Goal: Task Accomplishment & Management: Use online tool/utility

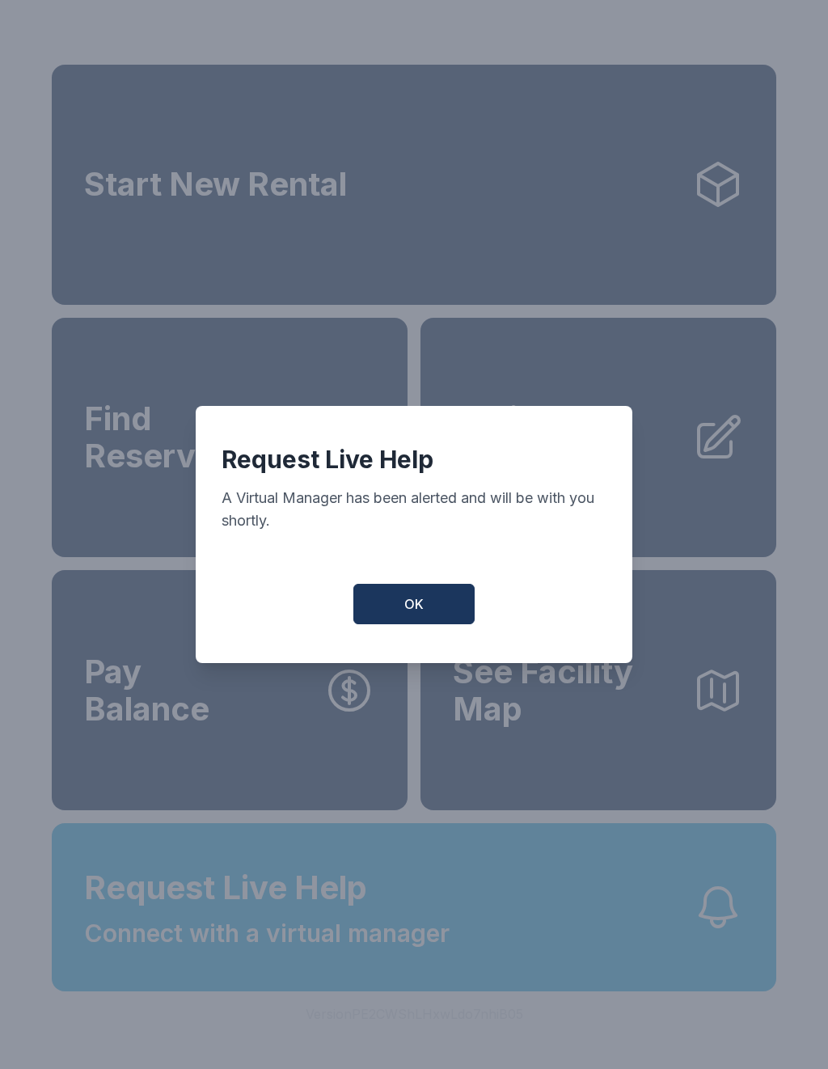
click at [425, 606] on button "OK" at bounding box center [414, 604] width 121 height 40
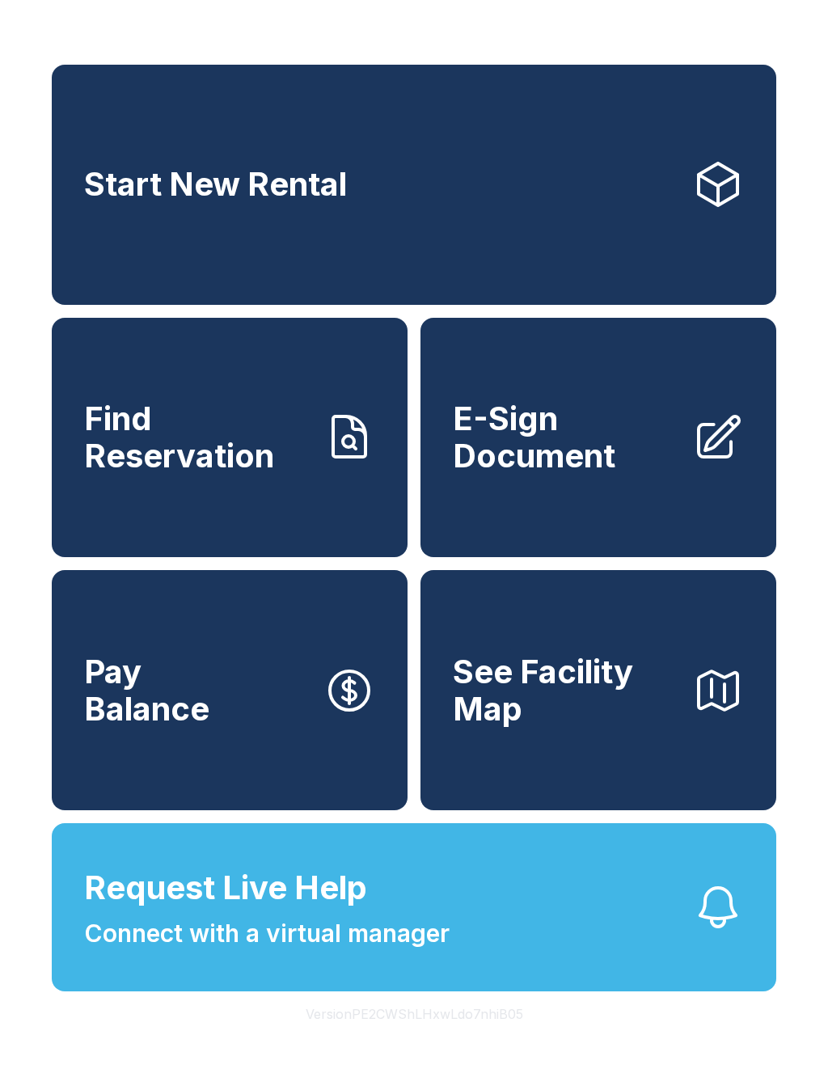
click at [168, 464] on span "Find Reservation" at bounding box center [197, 437] width 227 height 74
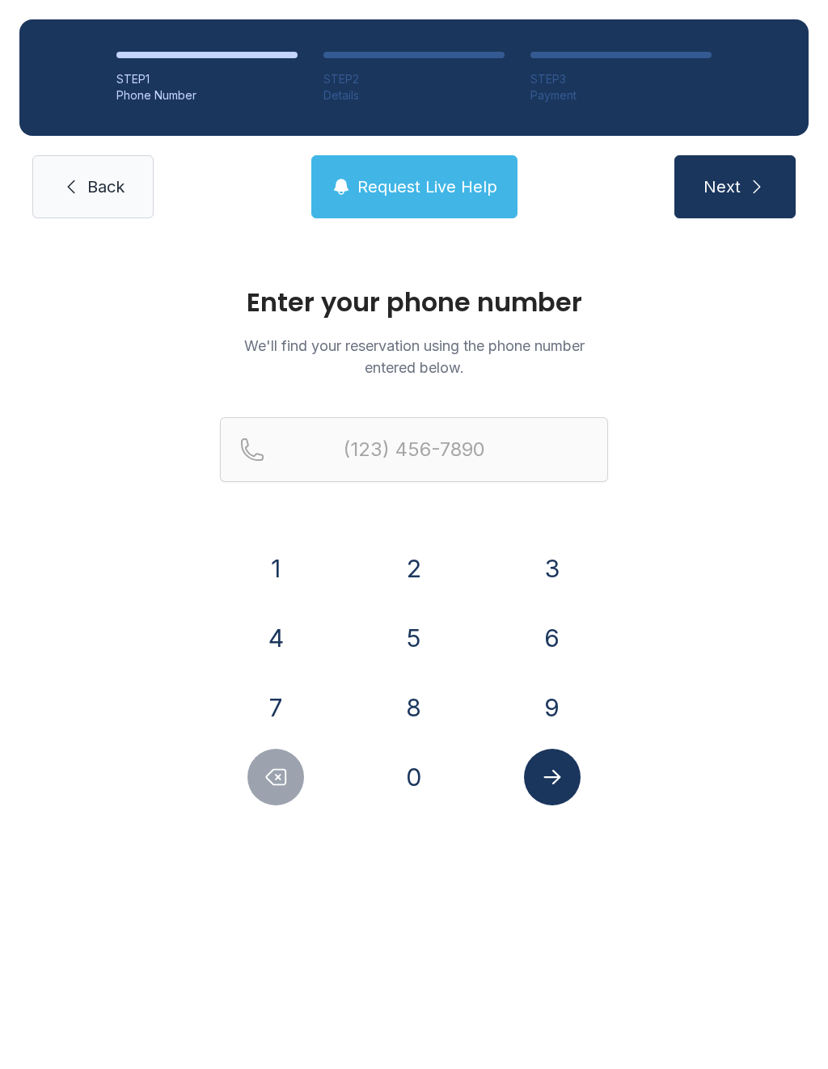
click at [273, 622] on button "4" at bounding box center [276, 638] width 57 height 57
click at [412, 764] on button "0" at bounding box center [414, 777] width 57 height 57
click at [263, 640] on button "4" at bounding box center [276, 638] width 57 height 57
click at [561, 629] on button "6" at bounding box center [552, 638] width 57 height 57
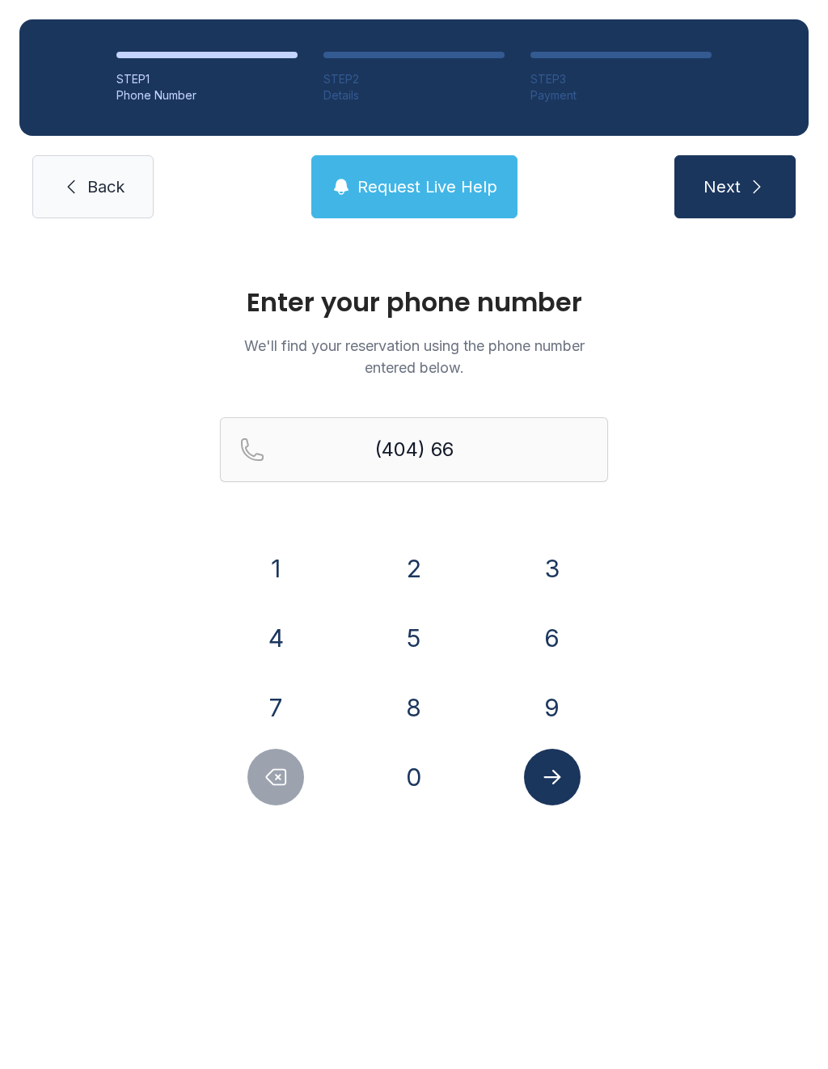
click at [552, 557] on button "3" at bounding box center [552, 568] width 57 height 57
click at [422, 771] on button "0" at bounding box center [414, 777] width 57 height 57
click at [558, 637] on button "6" at bounding box center [552, 638] width 57 height 57
click at [553, 697] on button "9" at bounding box center [552, 708] width 57 height 57
click at [298, 571] on button "1" at bounding box center [276, 568] width 57 height 57
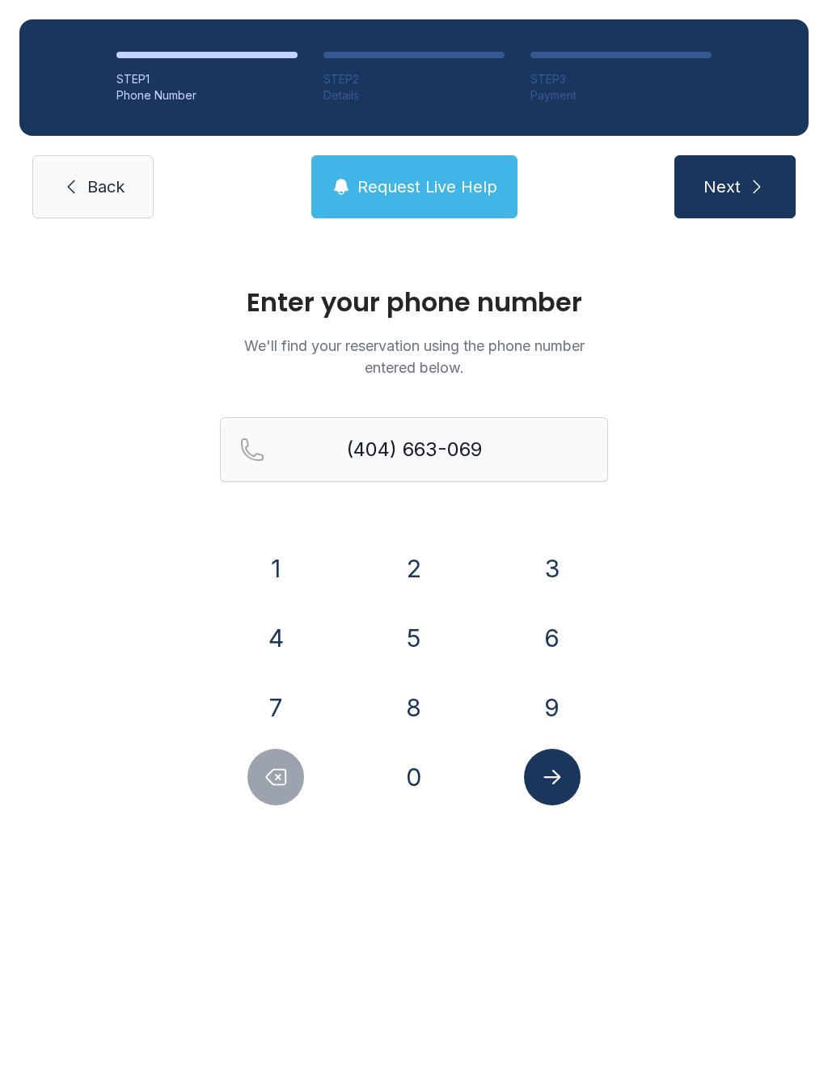
type input "[PHONE_NUMBER]"
click at [565, 774] on button "Submit lookup form" at bounding box center [552, 777] width 57 height 57
